Goal: Navigation & Orientation: Find specific page/section

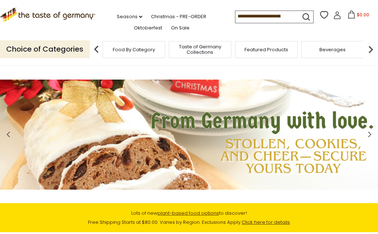
click at [368, 48] on img at bounding box center [370, 49] width 15 height 15
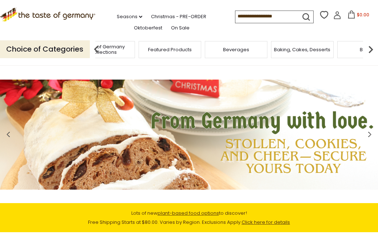
click at [368, 48] on img at bounding box center [370, 49] width 15 height 15
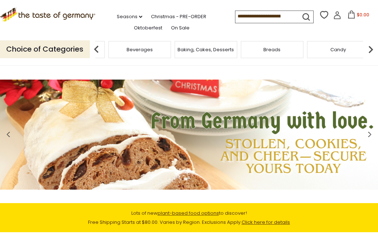
click at [368, 48] on img at bounding box center [370, 49] width 15 height 15
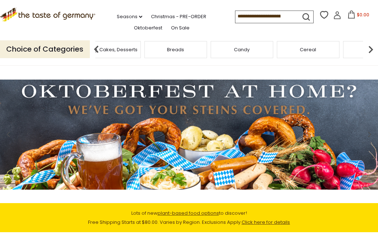
click at [368, 48] on img at bounding box center [370, 49] width 15 height 15
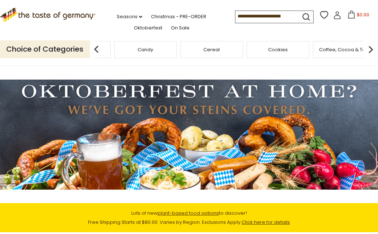
click at [368, 48] on img at bounding box center [370, 49] width 15 height 15
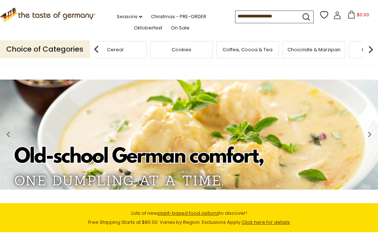
click at [368, 48] on img at bounding box center [370, 49] width 15 height 15
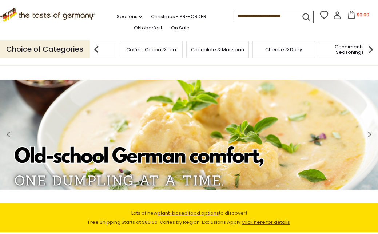
click at [368, 47] on img at bounding box center [370, 49] width 15 height 15
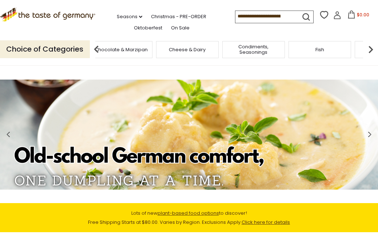
click at [368, 47] on img at bounding box center [370, 49] width 15 height 15
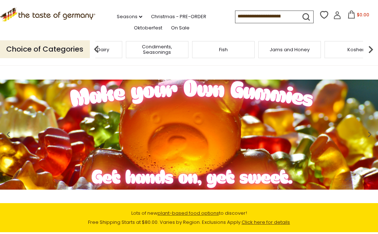
click at [368, 47] on img at bounding box center [370, 49] width 15 height 15
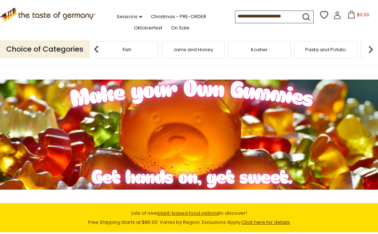
click at [367, 47] on img at bounding box center [370, 49] width 15 height 15
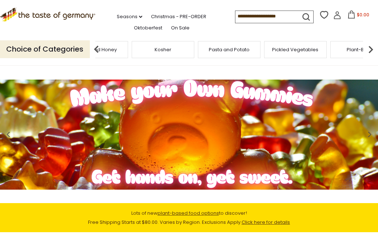
click at [367, 47] on img at bounding box center [370, 49] width 15 height 15
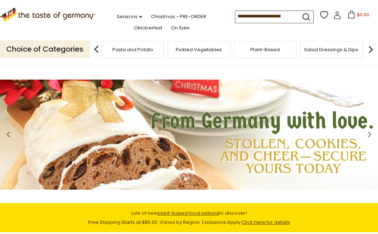
click at [367, 47] on img at bounding box center [370, 49] width 15 height 15
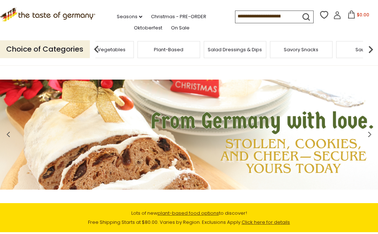
click at [367, 47] on img at bounding box center [370, 49] width 15 height 15
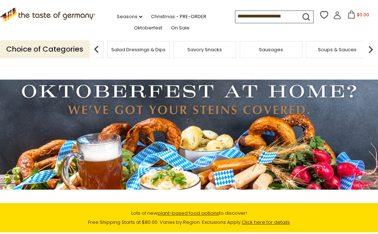
click at [367, 47] on img at bounding box center [370, 49] width 15 height 15
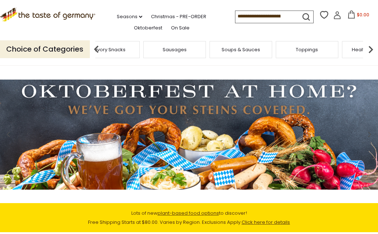
click at [367, 47] on img at bounding box center [370, 49] width 15 height 15
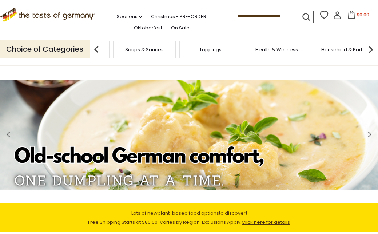
click at [367, 47] on img at bounding box center [370, 49] width 15 height 15
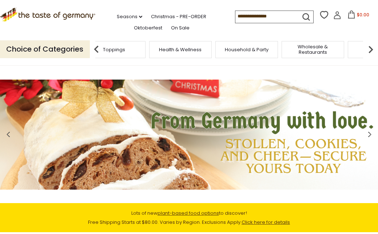
click at [371, 49] on img at bounding box center [370, 49] width 15 height 15
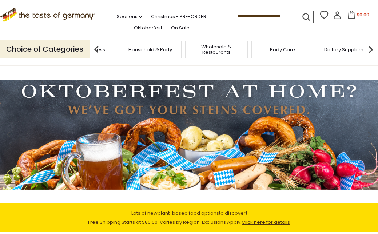
click at [287, 49] on span "Body Care" at bounding box center [282, 49] width 25 height 5
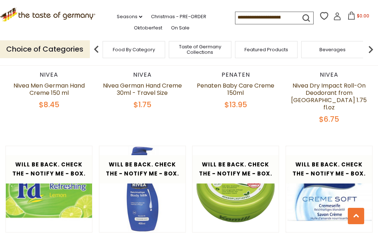
scroll to position [993, 0]
